Goal: Contribute content

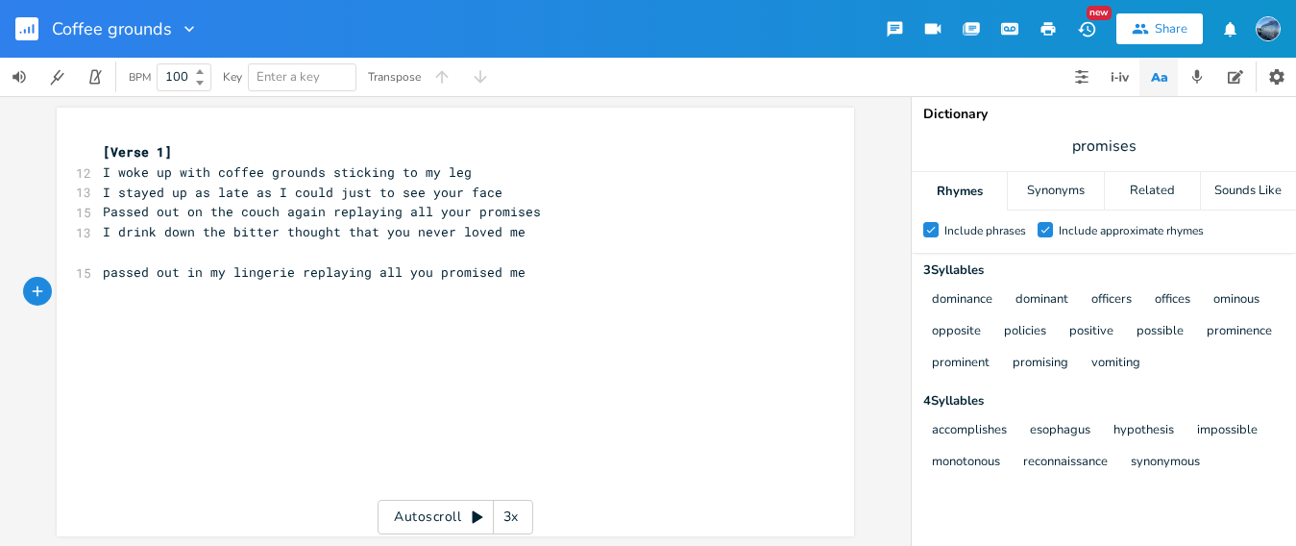
scroll to position [0, 205]
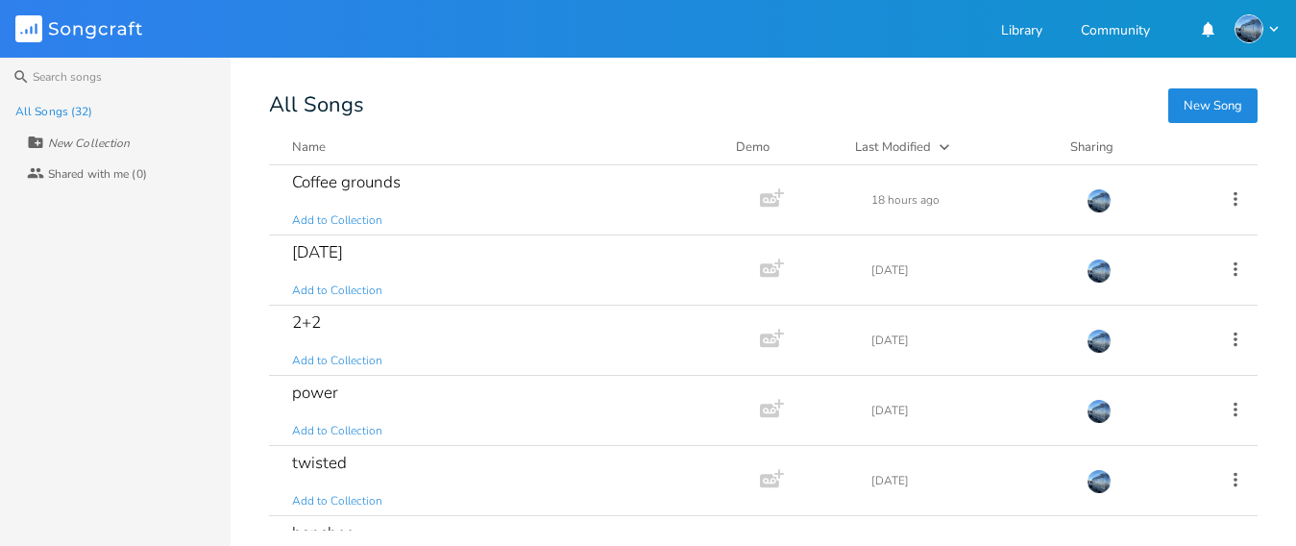
click at [1196, 114] on button "New Song" at bounding box center [1212, 105] width 89 height 35
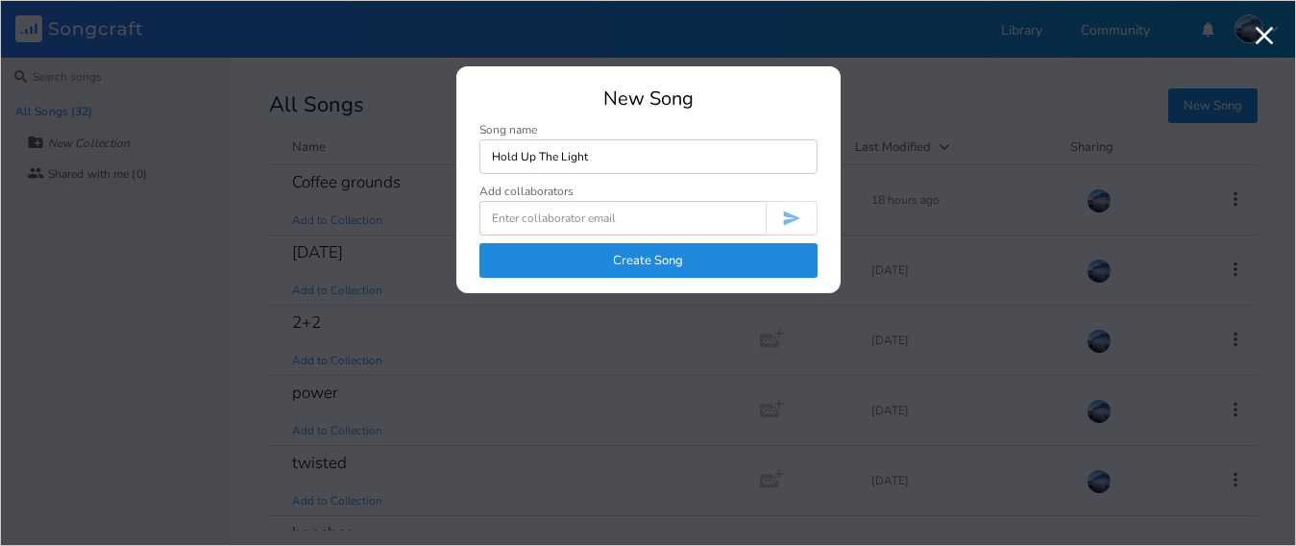
type input "Hold Up The Light"
click at [572, 269] on button "Create Song" at bounding box center [648, 260] width 338 height 35
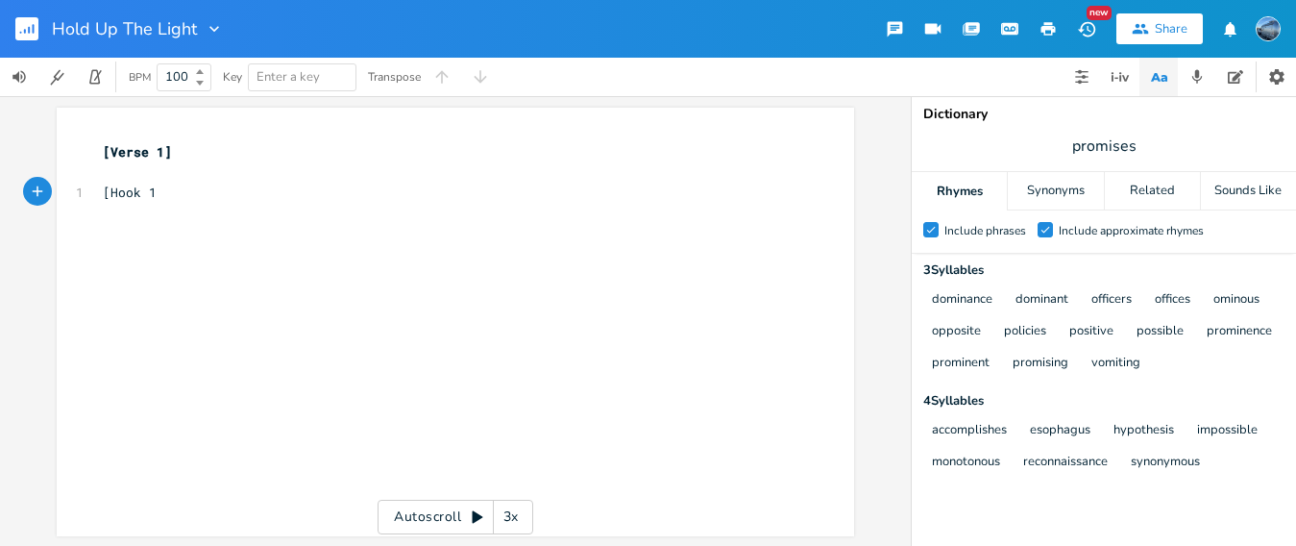
type textarea "[Hook 1]"
type textarea "Hold up the light"
